Goal: Task Accomplishment & Management: Manage account settings

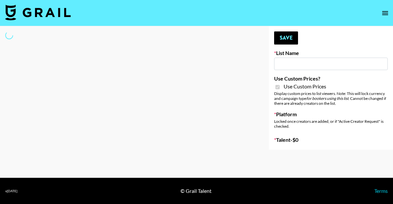
type input "Gensmo (Tiktok)"
checkbox input "true"
select select "Brand"
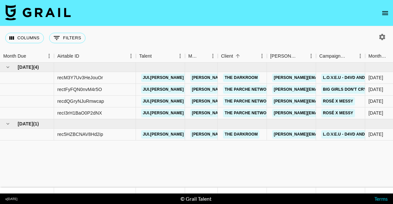
click at [33, 8] on img at bounding box center [38, 13] width 66 height 16
